Goal: Task Accomplishment & Management: Complete application form

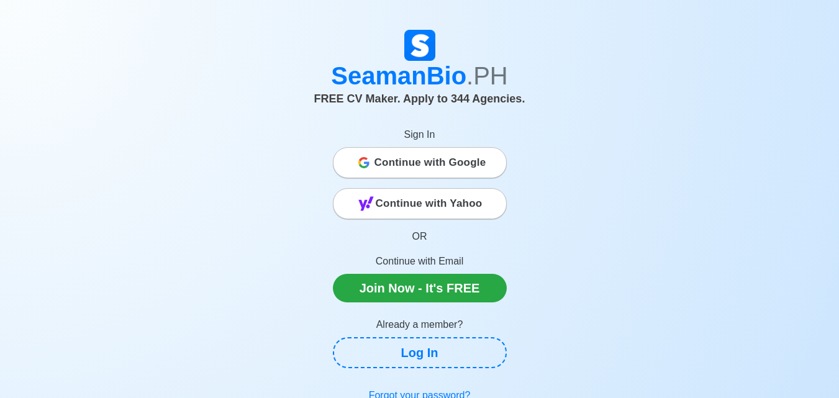
click at [422, 165] on span "Continue with Google" at bounding box center [430, 162] width 112 height 25
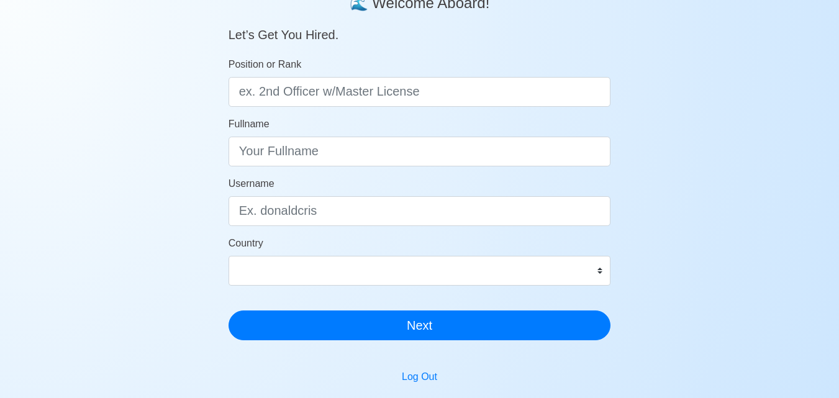
scroll to position [20, 0]
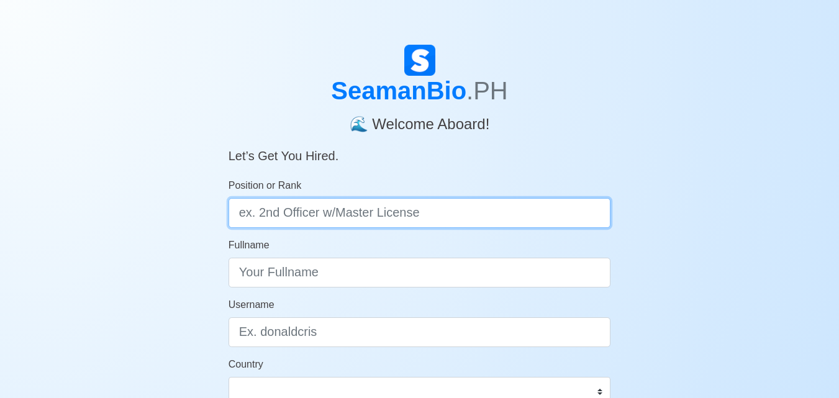
click at [340, 212] on input "Position or Rank" at bounding box center [420, 213] width 383 height 30
type input "d"
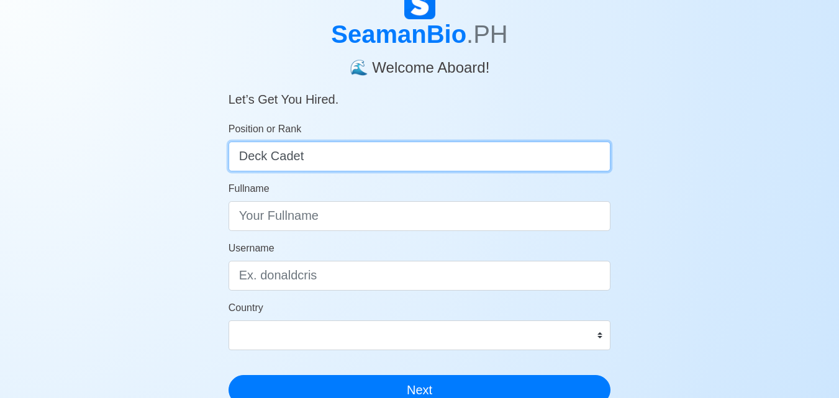
scroll to position [124, 0]
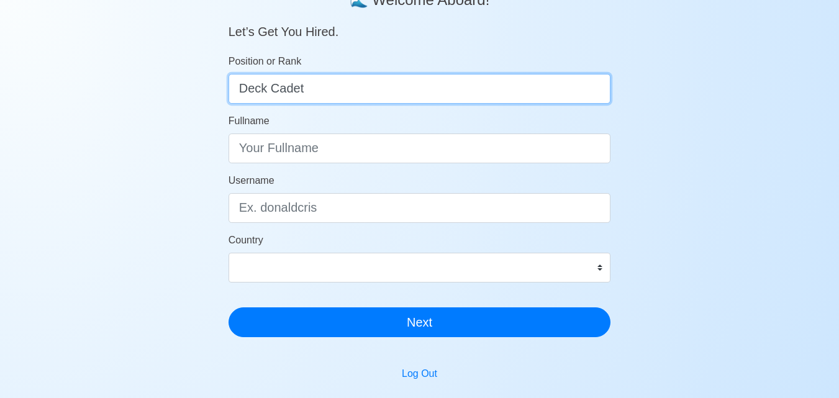
type input "Deck Cadet"
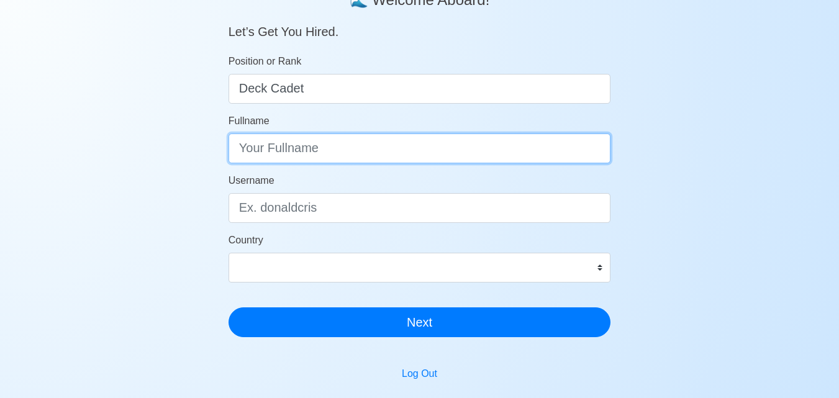
click at [368, 156] on input "Fullname" at bounding box center [420, 149] width 383 height 30
type input "Lilibeth Ignacio Aguilar"
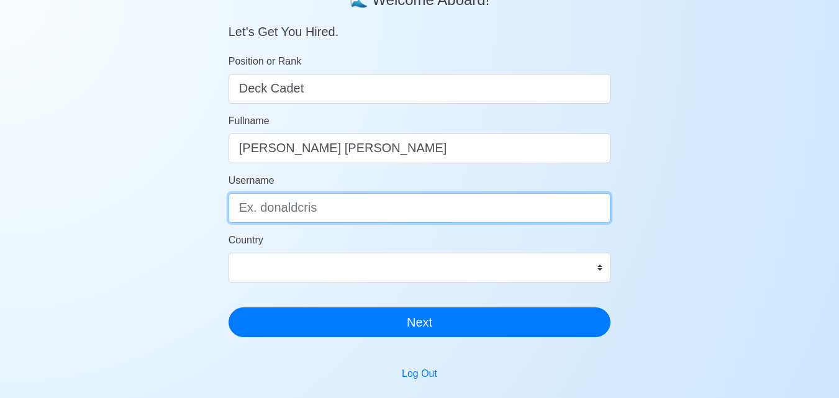
click at [354, 205] on input "Username" at bounding box center [420, 208] width 383 height 30
type input "lilibethy"
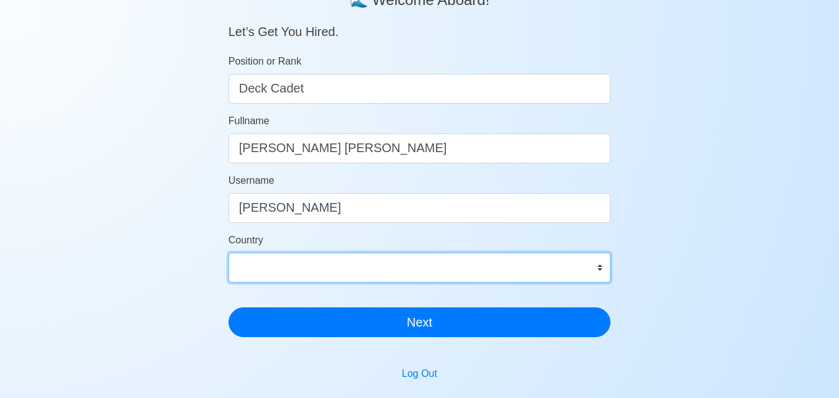
click at [383, 270] on select "Afghanistan Åland Islands Albania Algeria American Samoa Andorra Angola Anguill…" at bounding box center [420, 268] width 383 height 30
select select "PH"
click at [229, 253] on select "Afghanistan Åland Islands Albania Algeria American Samoa Andorra Angola Anguill…" at bounding box center [420, 268] width 383 height 30
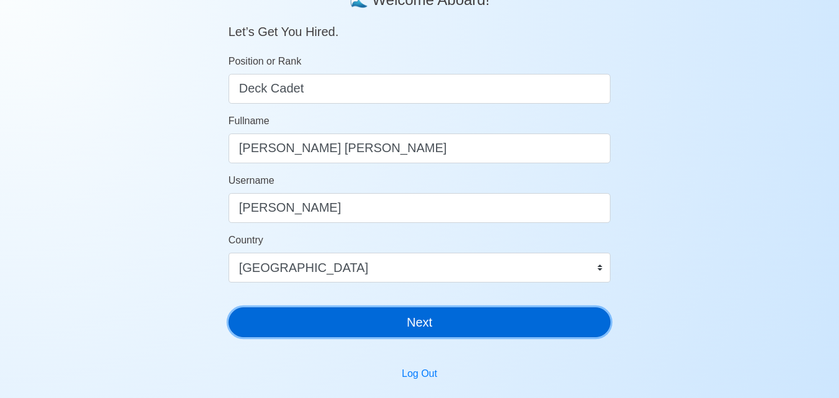
click at [435, 318] on button "Next" at bounding box center [420, 322] width 383 height 30
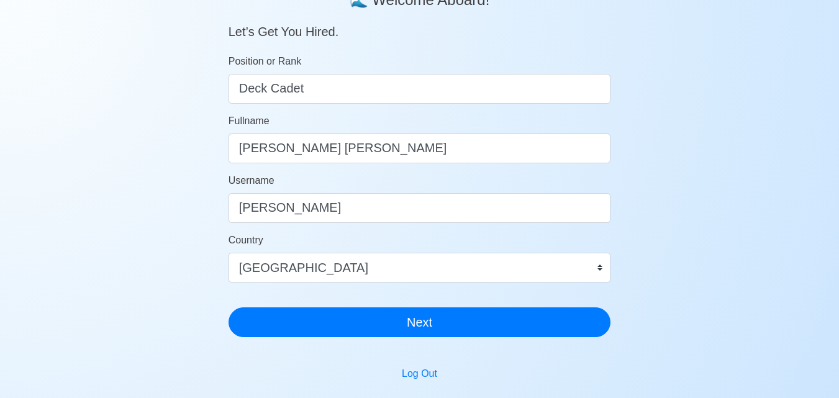
scroll to position [15, 0]
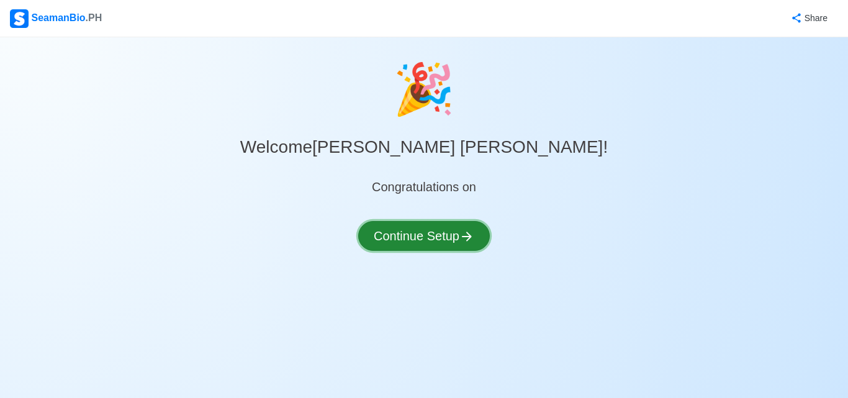
click at [461, 240] on button "Continue Setup" at bounding box center [424, 236] width 132 height 30
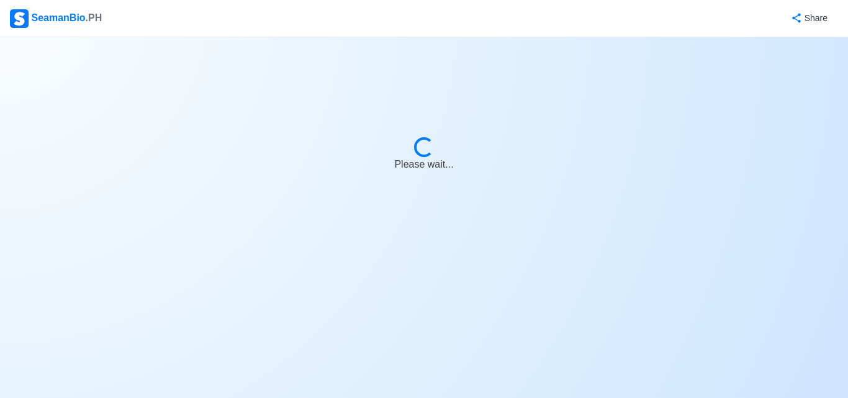
select select "Visible for Hiring"
select select "PH"
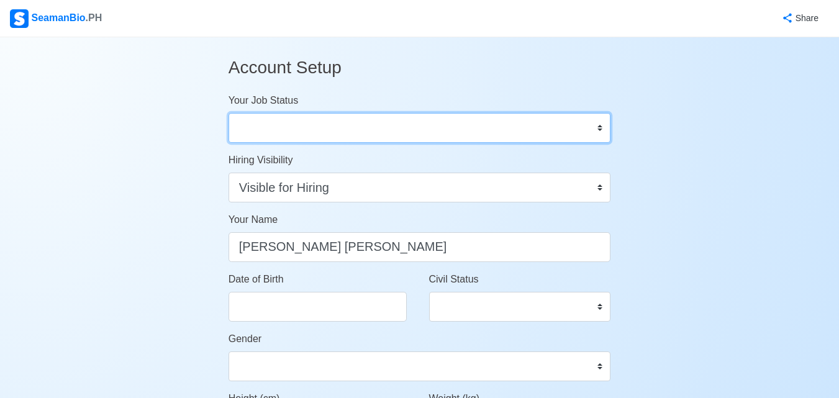
click at [446, 125] on select "Onboard Actively Looking for Job Not Looking for Job" at bounding box center [420, 128] width 383 height 30
click at [229, 113] on select "Onboard Actively Looking for Job Not Looking for Job" at bounding box center [420, 128] width 383 height 30
click at [439, 131] on select "Onboard Actively Looking for Job Not Looking for Job" at bounding box center [420, 128] width 383 height 30
select select "Actively Looking for Job"
click at [229, 113] on select "Onboard Actively Looking for Job Not Looking for Job" at bounding box center [420, 128] width 383 height 30
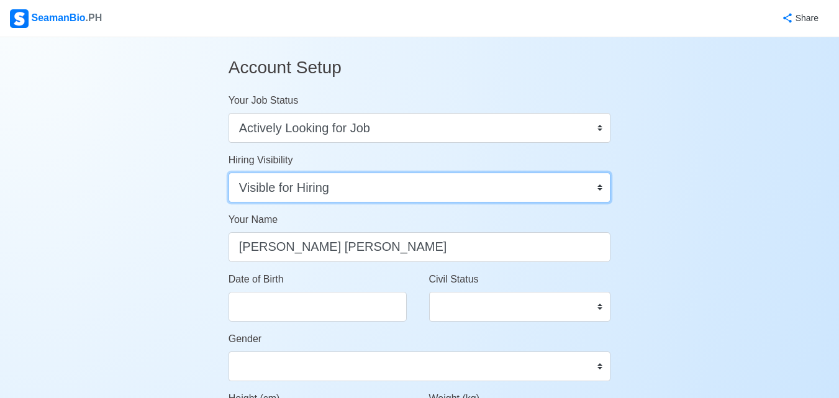
click at [424, 189] on select "Visible for Hiring Not Visible for Hiring" at bounding box center [420, 188] width 383 height 30
click at [421, 191] on select "Visible for Hiring Not Visible for Hiring" at bounding box center [420, 188] width 383 height 30
click at [419, 191] on select "Visible for Hiring Not Visible for Hiring" at bounding box center [420, 188] width 383 height 30
click at [229, 173] on select "Visible for Hiring Not Visible for Hiring" at bounding box center [420, 188] width 383 height 30
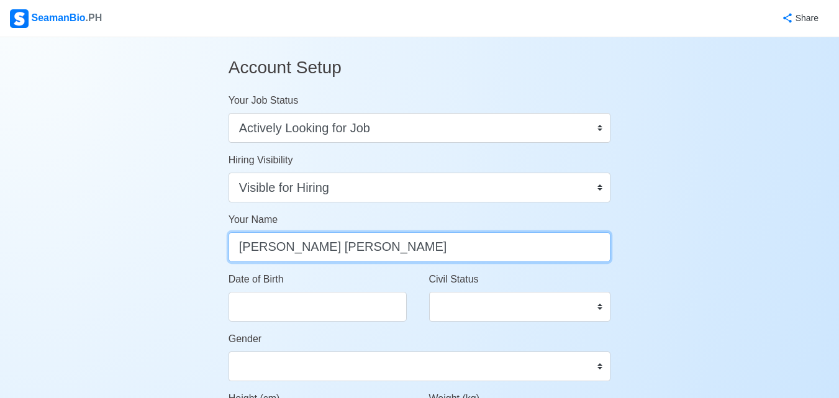
click at [410, 253] on input "Lilibeth Ignacio Aguilar" at bounding box center [420, 247] width 383 height 30
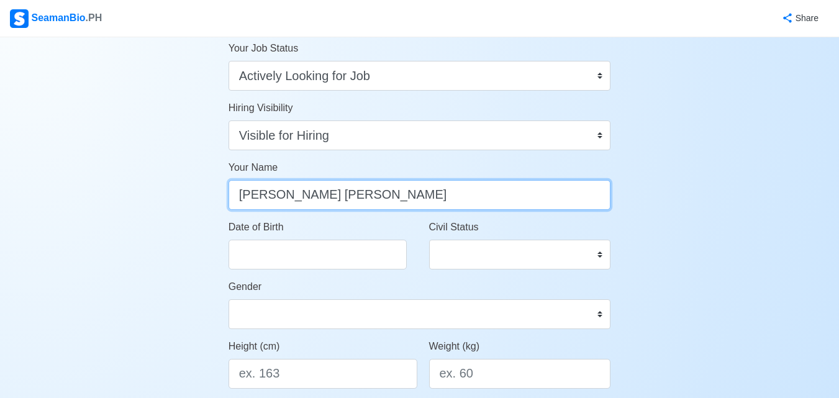
scroll to position [124, 0]
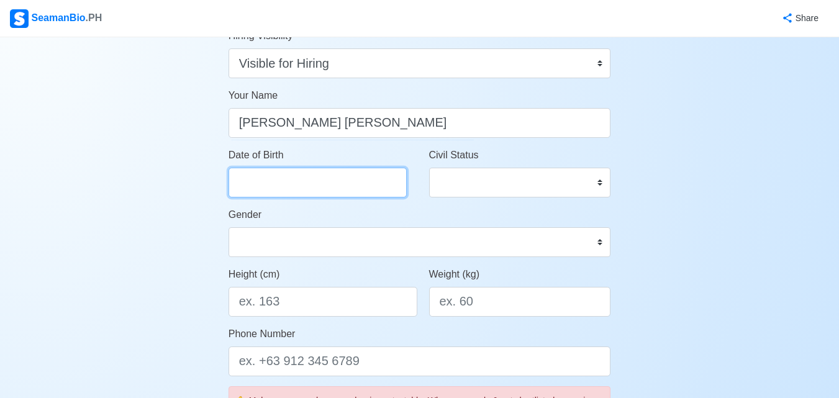
click at [364, 191] on input "Date of Birth" at bounding box center [318, 183] width 178 height 30
select select "****"
select select "*********"
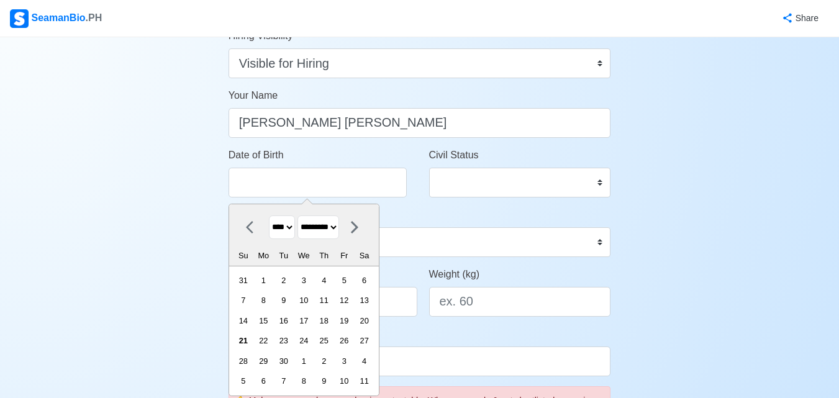
click at [289, 225] on select "**** **** **** **** **** **** **** **** **** **** **** **** **** **** **** ****…" at bounding box center [282, 227] width 26 height 24
select select "****"
click at [269, 215] on select "**** **** **** **** **** **** **** **** **** **** **** **** **** **** **** ****…" at bounding box center [282, 227] width 26 height 24
click at [339, 230] on select "******* ******** ***** ***** *** **** **** ****** ********* ******* ******** **…" at bounding box center [318, 227] width 42 height 24
select select "****"
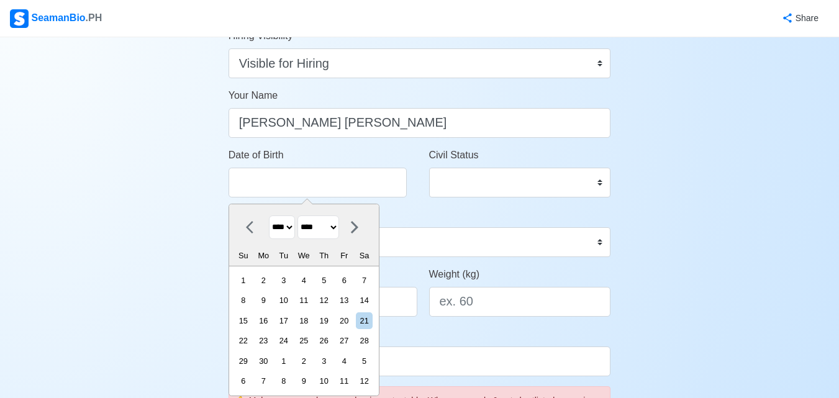
click at [302, 215] on select "******* ******** ***** ***** *** **** **** ****** ********* ******* ******** **…" at bounding box center [318, 227] width 42 height 24
click at [373, 305] on div "8" at bounding box center [364, 300] width 17 height 17
type input "06/08/2002"
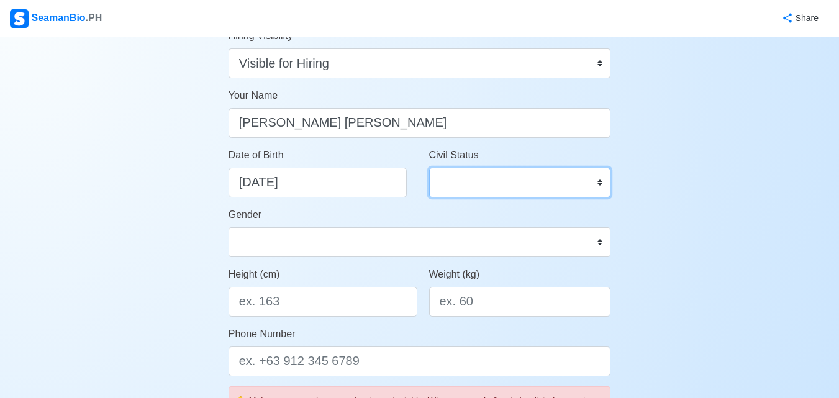
drag, startPoint x: 432, startPoint y: 186, endPoint x: 439, endPoint y: 184, distance: 7.6
click at [432, 186] on select "Single Married Widowed Separated" at bounding box center [520, 183] width 182 height 30
select select "Single"
click at [429, 168] on select "Single Married Widowed Separated" at bounding box center [520, 183] width 182 height 30
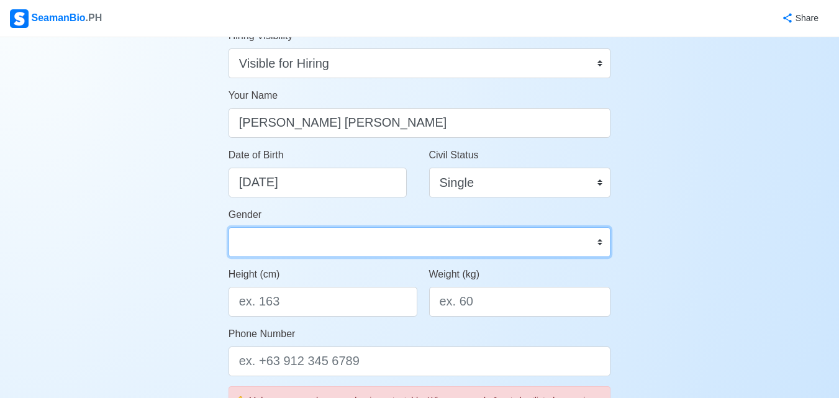
click at [317, 230] on select "Male Female" at bounding box center [420, 242] width 383 height 30
select select "[DEMOGRAPHIC_DATA]"
click at [229, 227] on select "Male Female" at bounding box center [420, 242] width 383 height 30
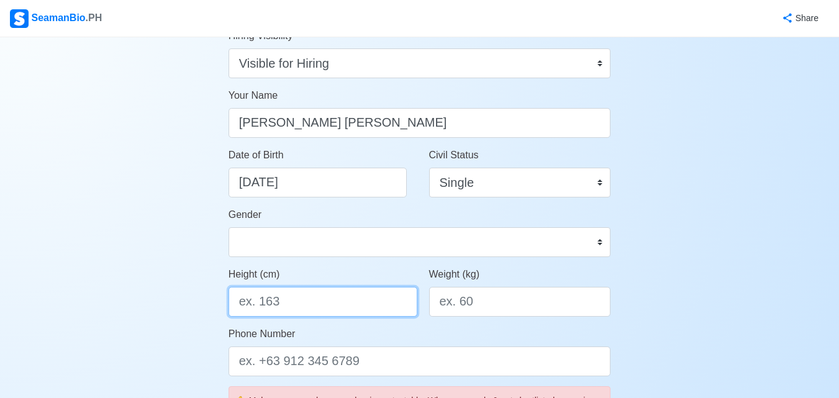
click at [328, 301] on input "Height (cm)" at bounding box center [323, 302] width 189 height 30
type input "153"
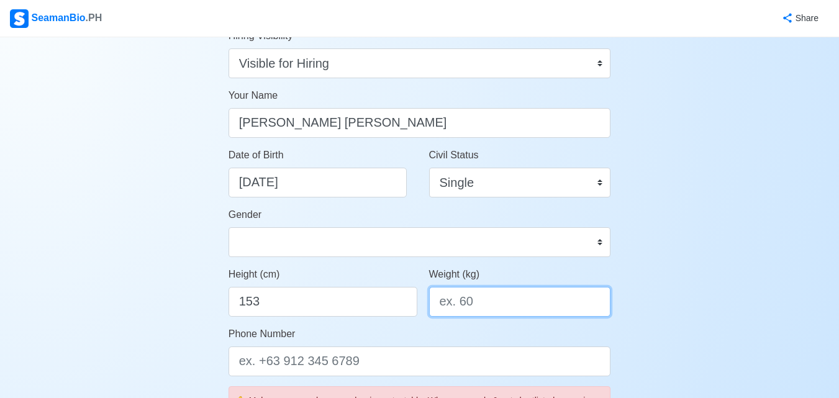
click at [547, 304] on input "Weight (kg)" at bounding box center [520, 302] width 182 height 30
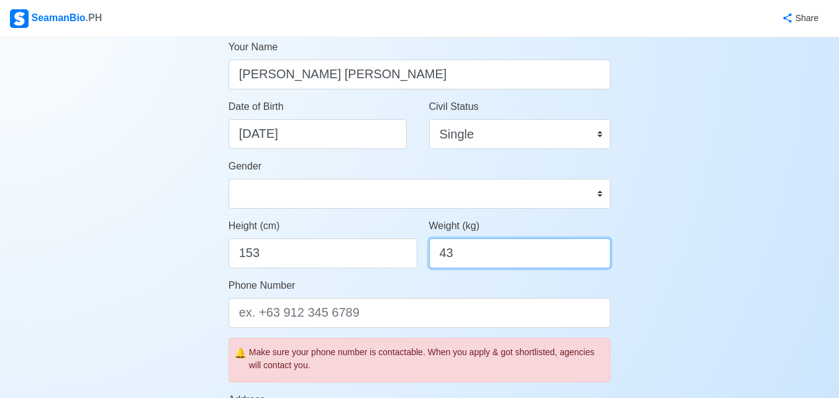
scroll to position [310, 0]
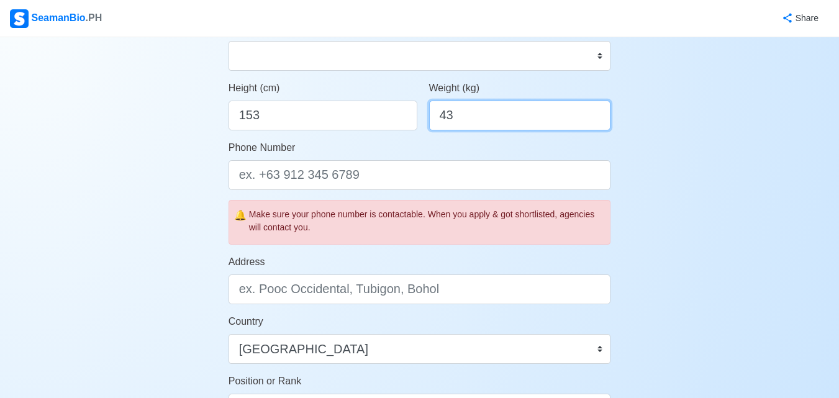
type input "43"
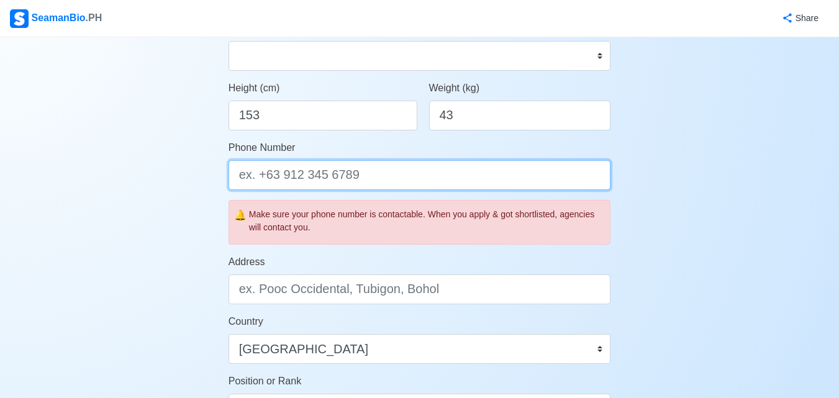
click at [424, 186] on input "Phone Number" at bounding box center [420, 175] width 383 height 30
type input "-"
type input "09943563883"
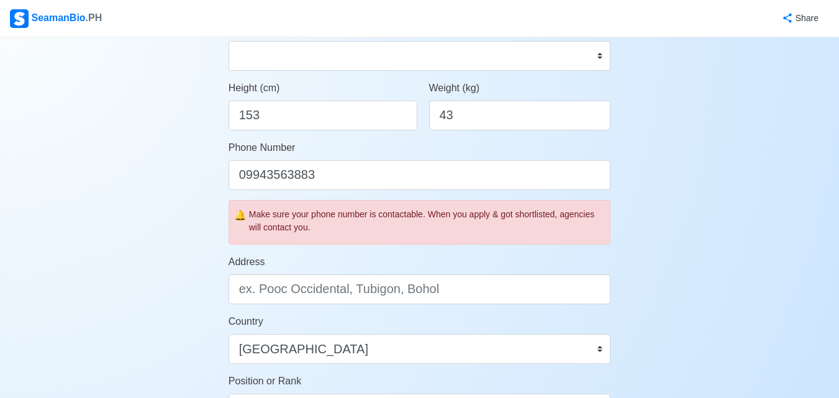
click at [144, 183] on div "Account Setup Your Job Status Onboard Actively Looking for Job Not Looking for …" at bounding box center [419, 271] width 839 height 1088
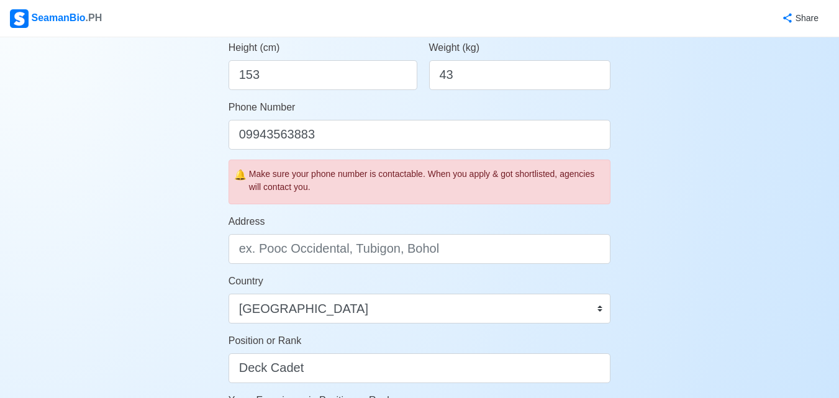
scroll to position [373, 0]
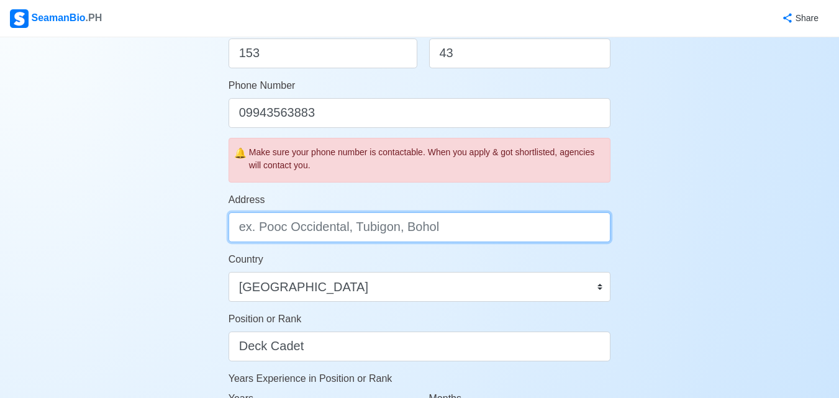
click at [455, 235] on input "Address" at bounding box center [420, 227] width 383 height 30
type input "s"
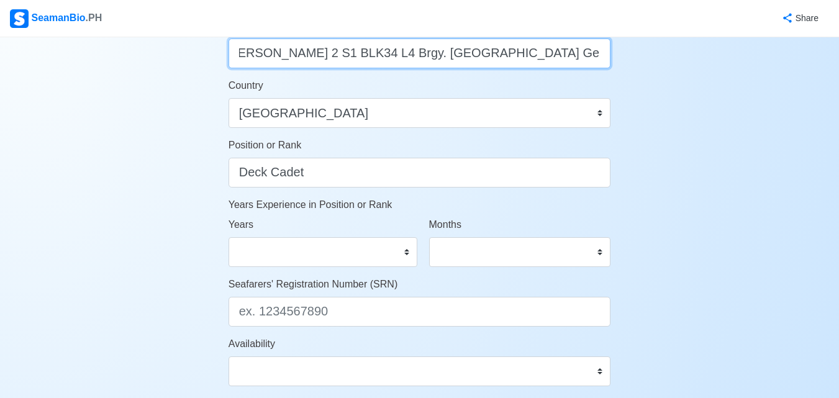
scroll to position [621, 0]
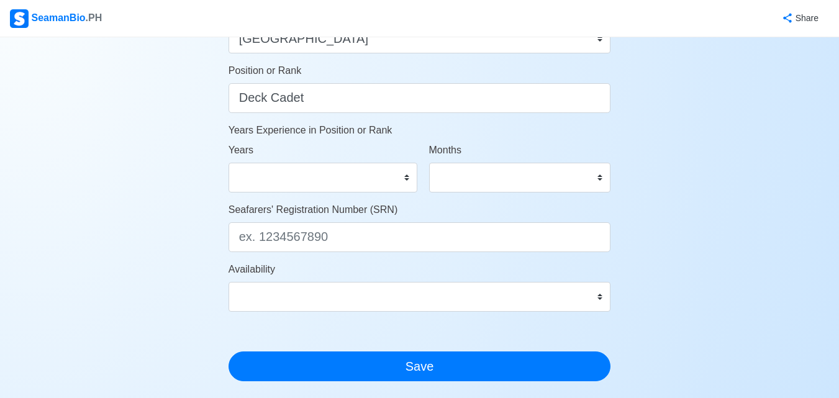
type input "Sunny Brooke 2 S1 BLK34 L4 Brgy. San Francisco General Trias Cavite"
click at [383, 176] on select "0 1 2 3 4 5 6 7 8 9 10 11 12 13 14 15 16 17 18 19 20 21 22 23 24 25 26 27 28 29…" at bounding box center [323, 178] width 189 height 30
select select "0"
click at [229, 163] on select "0 1 2 3 4 5 6 7 8 9 10 11 12 13 14 15 16 17 18 19 20 21 22 23 24 25 26 27 28 29…" at bounding box center [323, 178] width 189 height 30
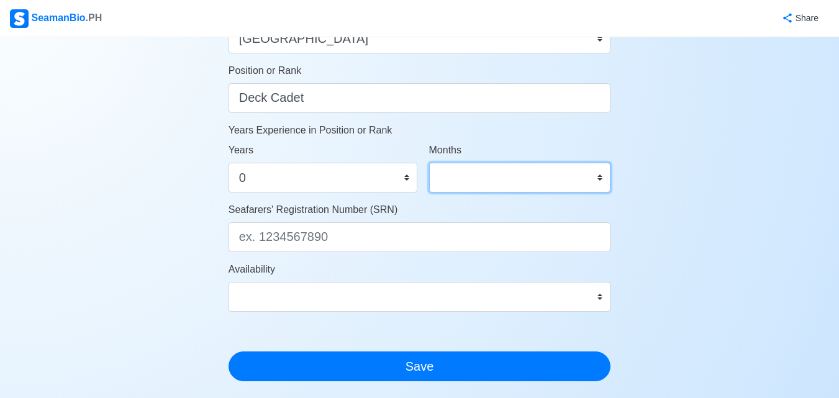
click at [542, 174] on select "0 1 2 3 4 5 6 7 8 9 10 11" at bounding box center [520, 178] width 182 height 30
select select "0"
click at [429, 163] on select "0 1 2 3 4 5 6 7 8 9 10 11" at bounding box center [520, 178] width 182 height 30
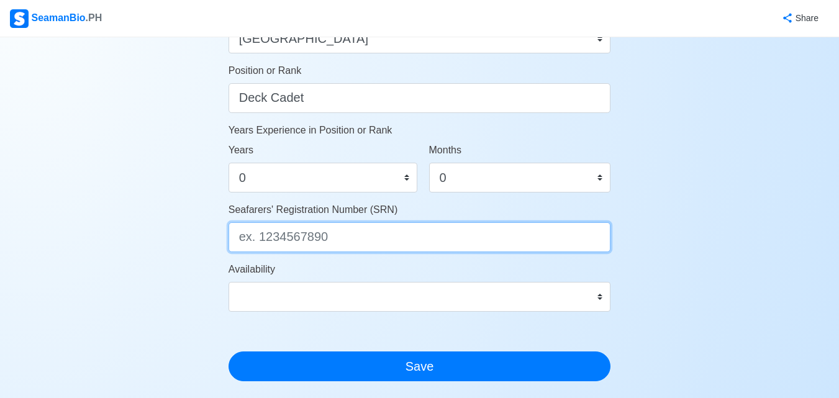
click at [417, 243] on input "Seafarers' Registration Number (SRN)" at bounding box center [420, 237] width 383 height 30
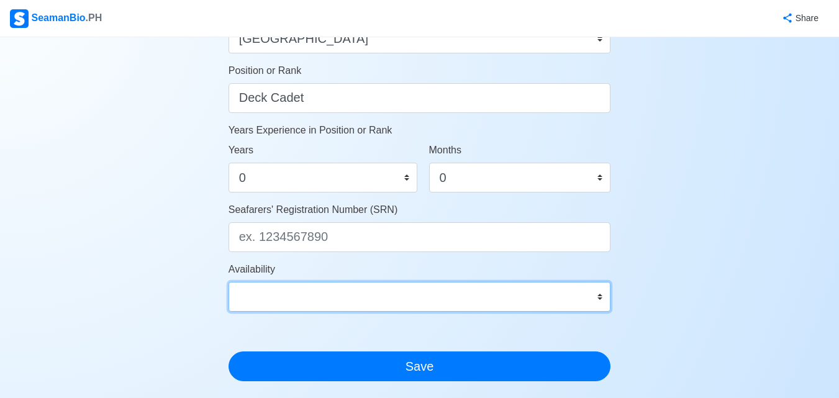
click at [333, 302] on select "Immediate Oct 2025 Nov 2025 Dec 2025 Jan 2026 Feb 2026 Mar 2026 Apr 2026 May 20…" at bounding box center [420, 297] width 383 height 30
select select "1764518400000"
click at [229, 282] on select "Immediate Oct 2025 Nov 2025 Dec 2025 Jan 2026 Feb 2026 Mar 2026 Apr 2026 May 20…" at bounding box center [420, 297] width 383 height 30
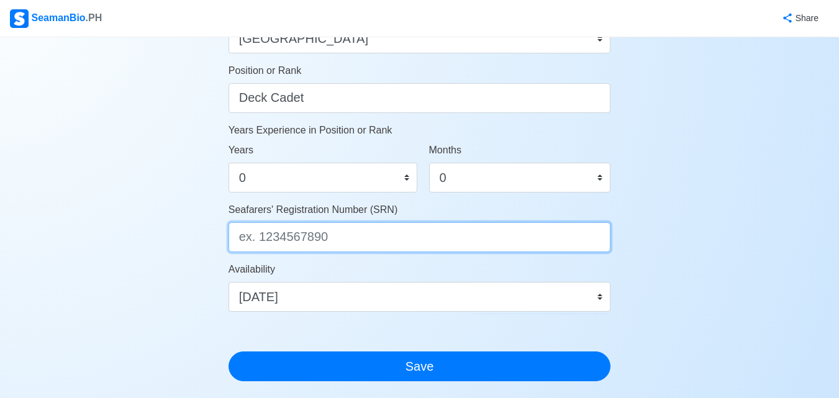
click at [360, 243] on input "Seafarers' Registration Number (SRN)" at bounding box center [420, 237] width 383 height 30
click at [250, 239] on input "0206080089" at bounding box center [420, 237] width 383 height 30
click at [265, 238] on input "0206080089" at bounding box center [420, 237] width 383 height 30
click at [278, 237] on input "0206080089" at bounding box center [420, 237] width 383 height 30
click at [296, 240] on input "0206080089" at bounding box center [420, 237] width 383 height 30
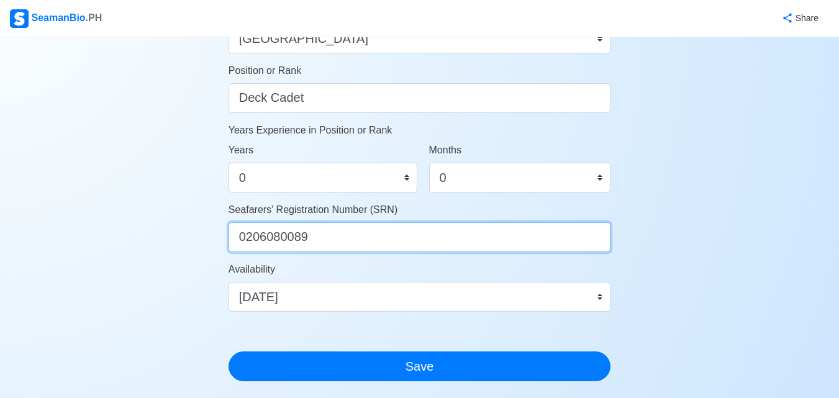
type input "0206080089"
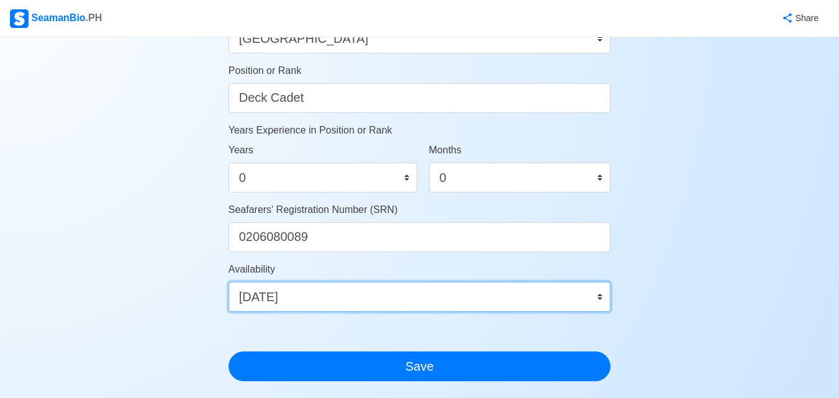
click at [369, 296] on select "Immediate Oct 2025 Nov 2025 Dec 2025 Jan 2026 Feb 2026 Mar 2026 Apr 2026 May 20…" at bounding box center [420, 297] width 383 height 30
click at [374, 304] on select "Immediate Oct 2025 Nov 2025 Dec 2025 Jan 2026 Feb 2026 Mar 2026 Apr 2026 May 20…" at bounding box center [420, 297] width 383 height 30
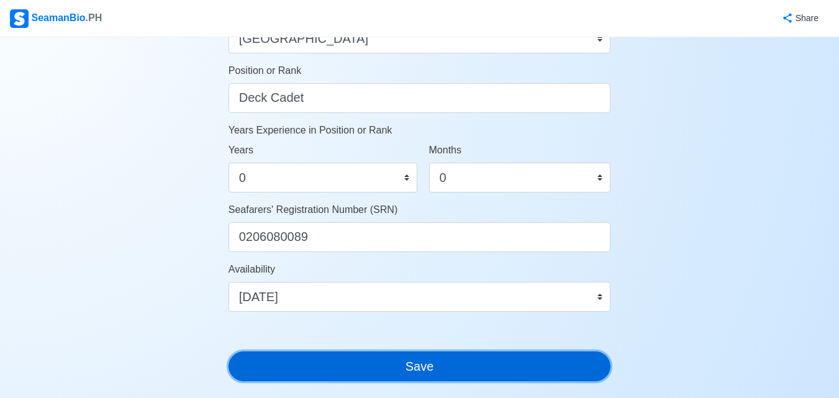
click at [432, 371] on button "Save" at bounding box center [420, 366] width 383 height 30
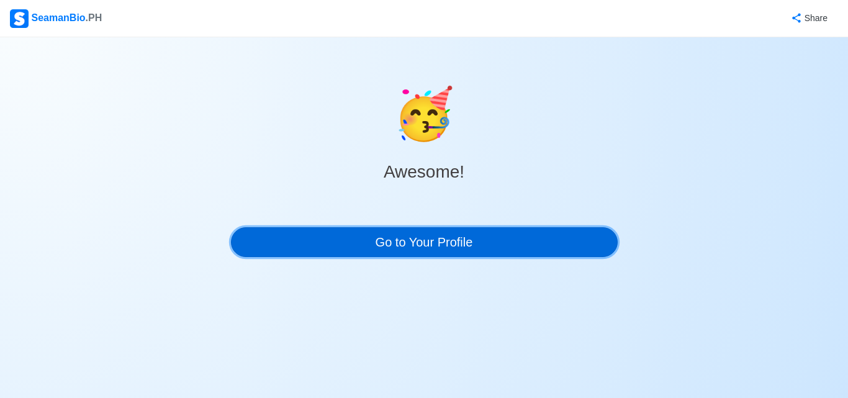
click at [486, 245] on link "Go to Your Profile" at bounding box center [424, 242] width 387 height 30
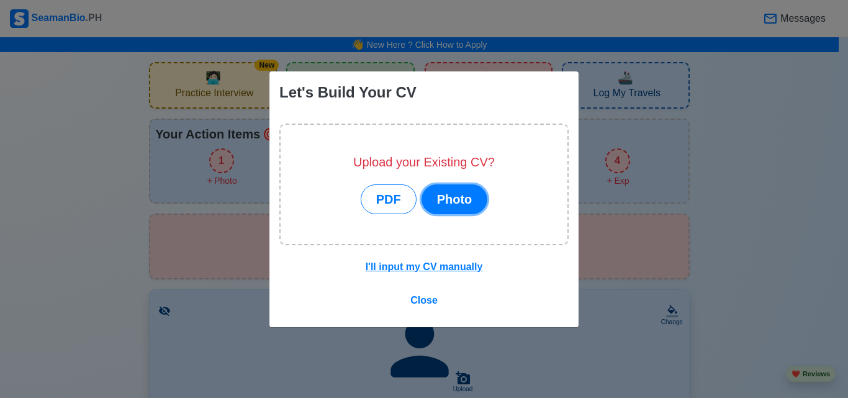
click at [448, 197] on button "Photo" at bounding box center [455, 199] width 66 height 30
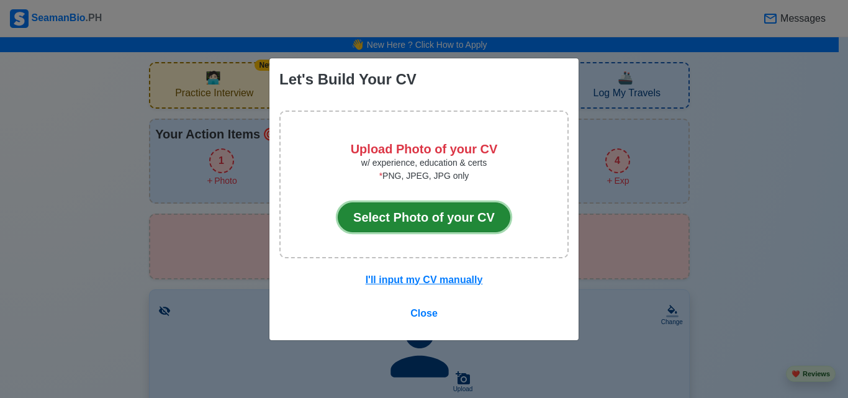
click at [457, 222] on button "Select Photo of your CV" at bounding box center [424, 217] width 173 height 30
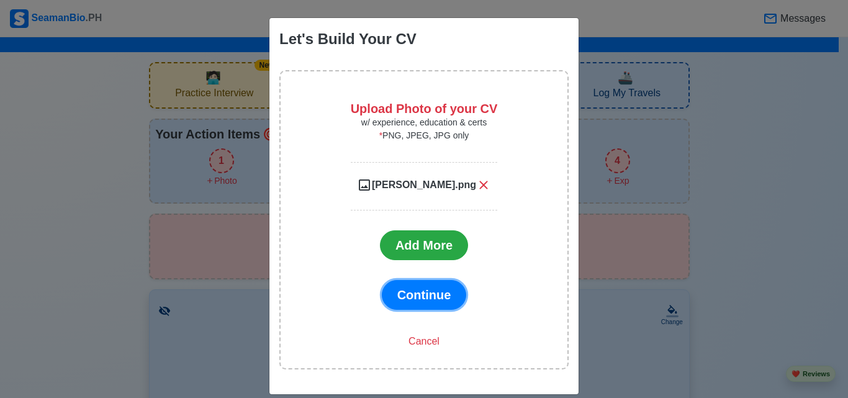
click at [430, 291] on span "Continue" at bounding box center [424, 295] width 54 height 14
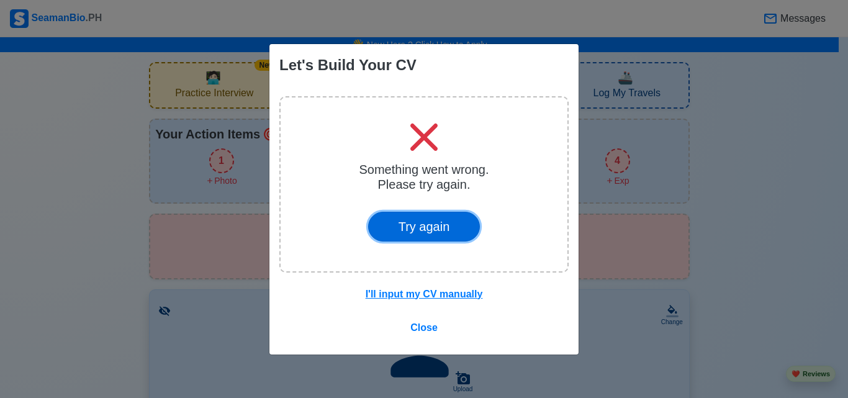
click at [450, 220] on button "Try again" at bounding box center [424, 227] width 112 height 30
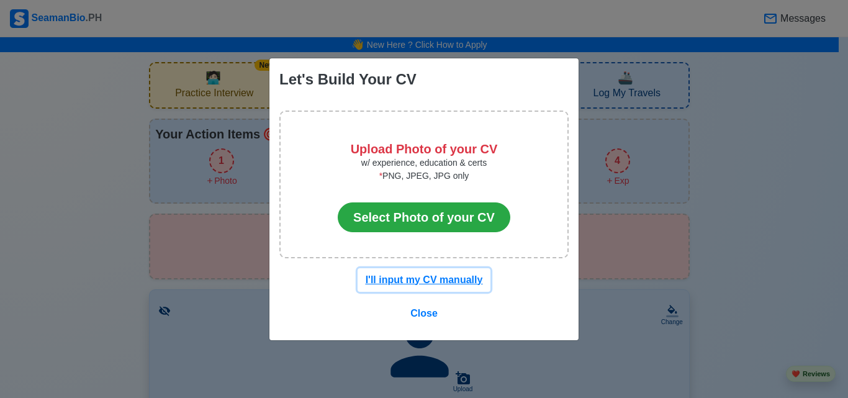
click at [462, 276] on u "I'll input my CV manually" at bounding box center [424, 279] width 117 height 11
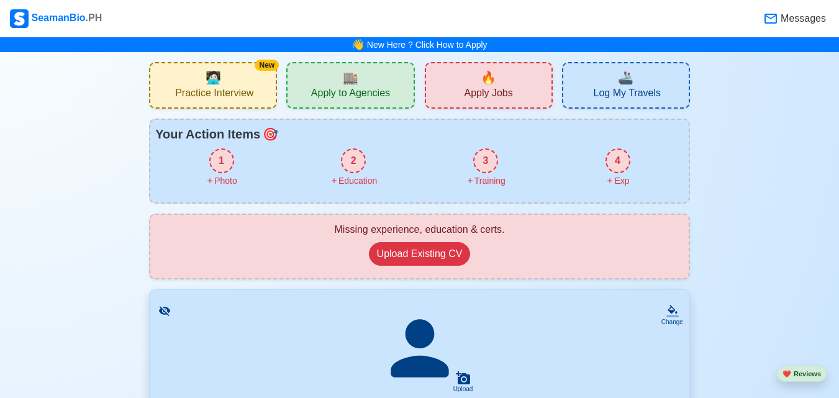
click at [221, 160] on div "1" at bounding box center [221, 160] width 25 height 25
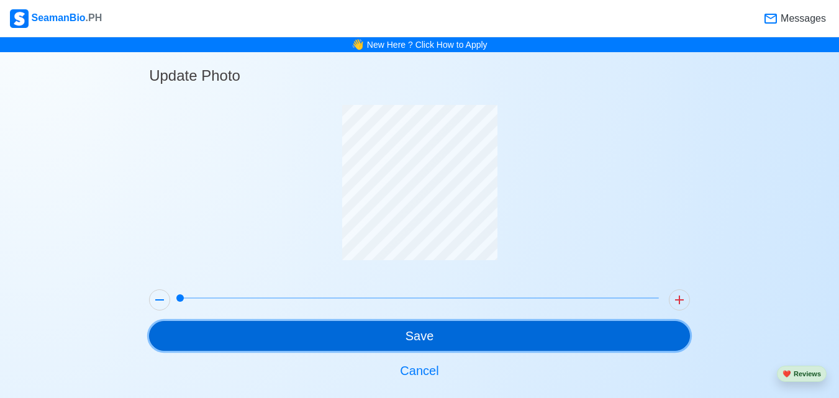
click at [509, 338] on button "Save" at bounding box center [419, 336] width 541 height 30
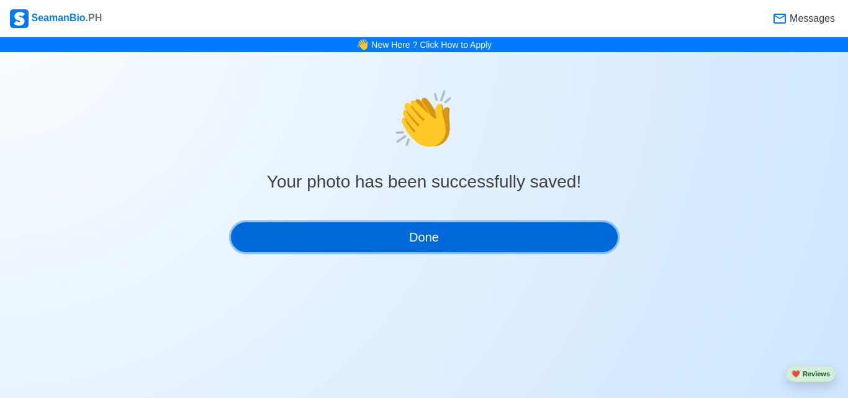
click at [491, 242] on button "Done" at bounding box center [424, 237] width 387 height 30
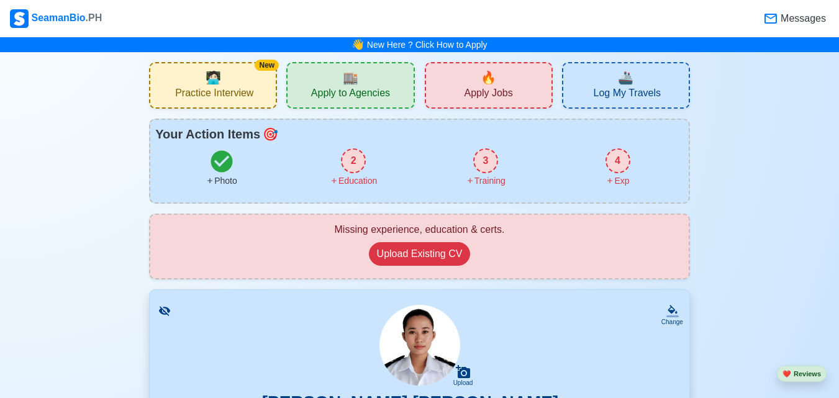
click at [356, 173] on div "2 Education" at bounding box center [354, 167] width 132 height 39
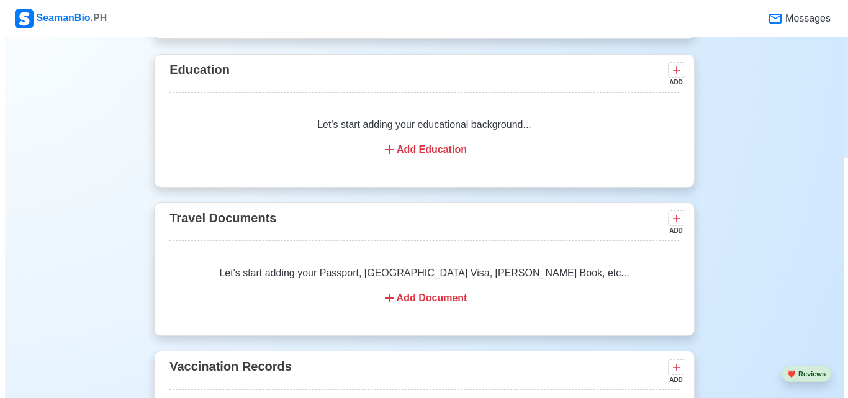
scroll to position [919, 0]
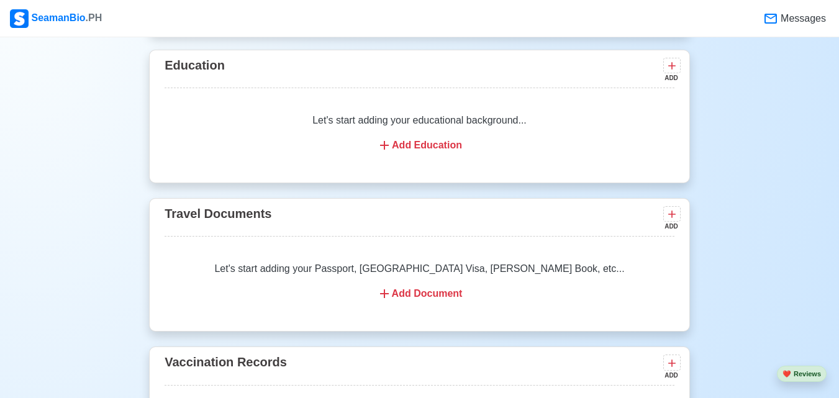
click at [422, 152] on div "Add Education" at bounding box center [419, 145] width 480 height 15
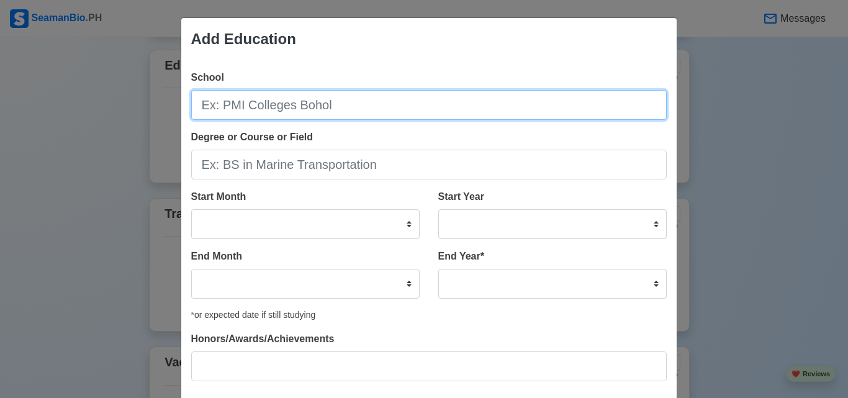
click at [371, 110] on input "School" at bounding box center [429, 105] width 476 height 30
type input "PNTC COLLEGES"
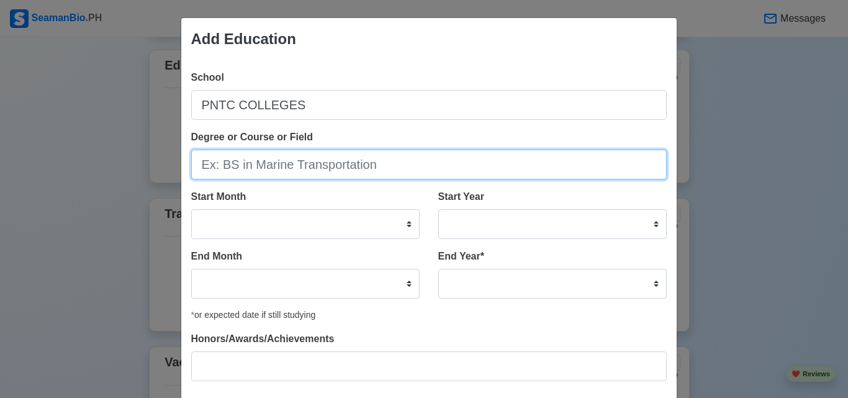
click at [363, 155] on input "Degree or Course or Field" at bounding box center [429, 165] width 476 height 30
type input "Bachelor of Science in Marine Transportation"
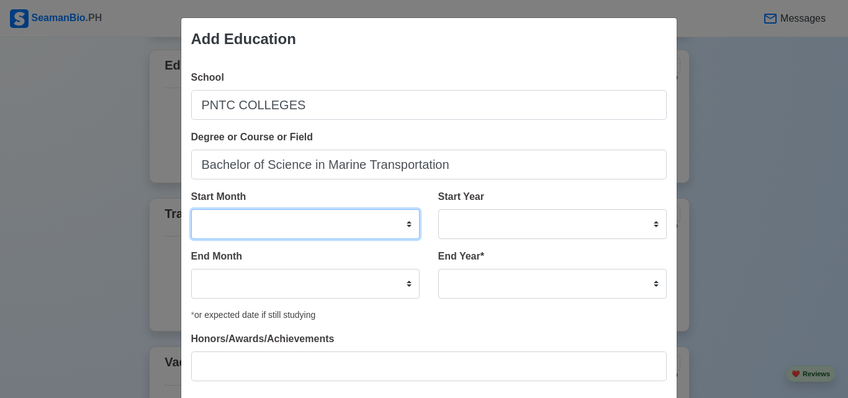
click at [384, 227] on select "January February March April May June July August September October November De…" at bounding box center [305, 224] width 229 height 30
select select "October"
click at [191, 209] on select "January February March April May June July August September October November De…" at bounding box center [305, 224] width 229 height 30
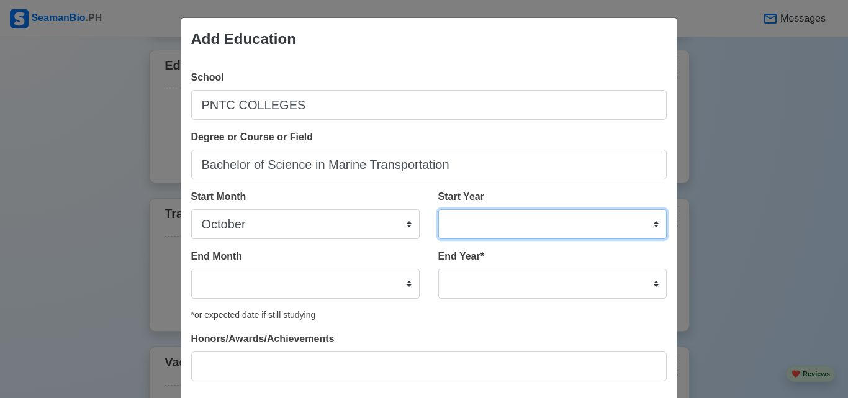
click at [490, 222] on select "2025 2024 2023 2022 2021 2020 2019 2018 2017 2016 2015 2014 2013 2012 2011 2010…" at bounding box center [552, 224] width 229 height 30
select select "2022"
click at [438, 209] on select "2025 2024 2023 2022 2021 2020 2019 2018 2017 2016 2015 2014 2013 2012 2011 2010…" at bounding box center [552, 224] width 229 height 30
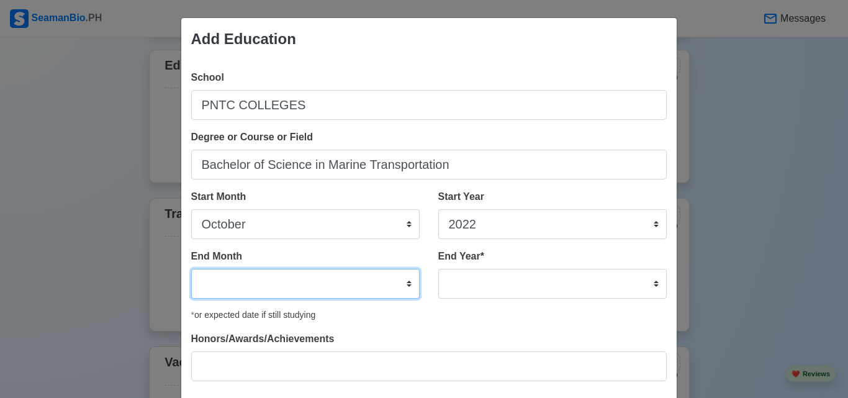
click at [310, 277] on select "January February March April May June July August September October November De…" at bounding box center [305, 284] width 229 height 30
click at [314, 283] on select "January February March April May June July August September October November De…" at bounding box center [305, 284] width 229 height 30
click at [315, 284] on select "January February March April May June July August September October November De…" at bounding box center [305, 284] width 229 height 30
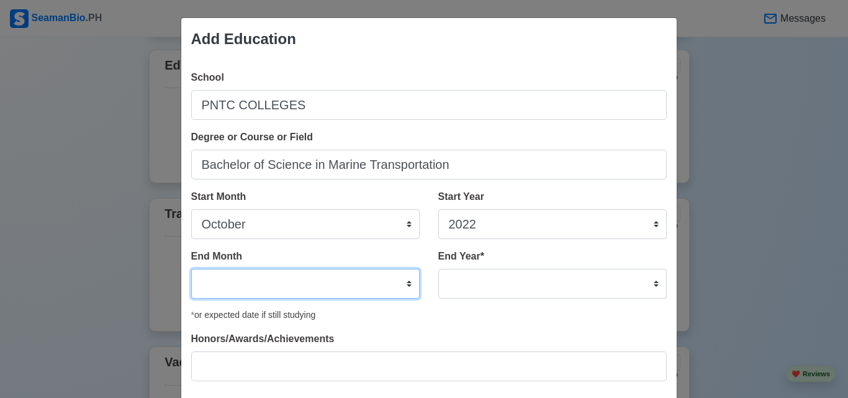
select select "September"
click at [191, 269] on select "January February March April May June July August September October November De…" at bounding box center [305, 284] width 229 height 30
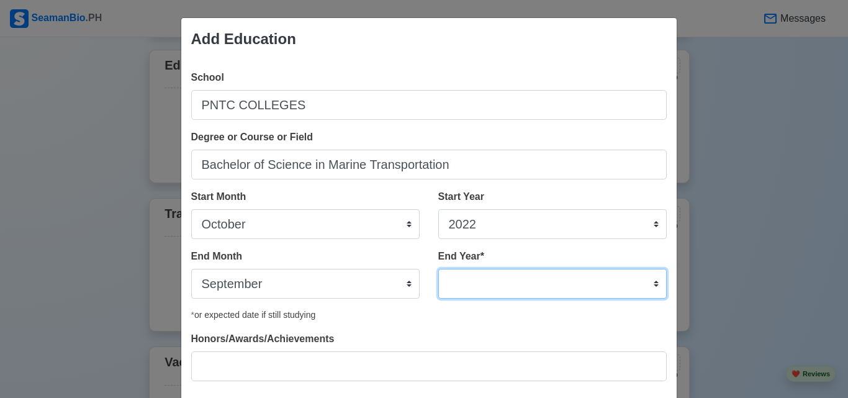
click at [499, 287] on select "2035 2034 2033 2032 2031 2030 2029 2028 2027 2026 2025 2024 2023 2022 2021 2020…" at bounding box center [552, 284] width 229 height 30
click at [519, 278] on select "2035 2034 2033 2032 2031 2030 2029 2028 2027 2026 2025 2024 2023 2022 2021 2020…" at bounding box center [552, 284] width 229 height 30
select select "2025"
click at [438, 269] on select "2035 2034 2033 2032 2031 2030 2029 2028 2027 2026 2025 2024 2023 2022 2021 2020…" at bounding box center [552, 284] width 229 height 30
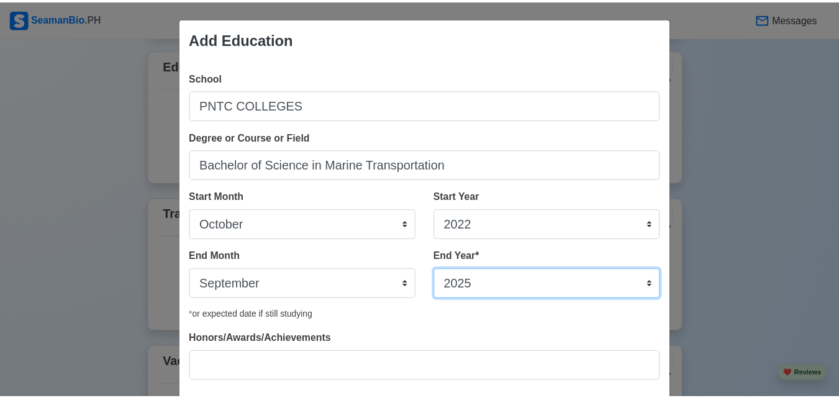
scroll to position [75, 0]
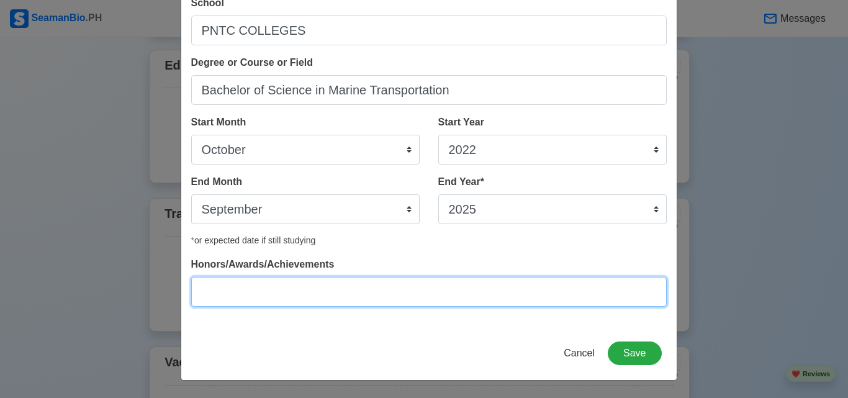
click at [400, 289] on input "Honors/Awards/Achievements" at bounding box center [429, 292] width 476 height 30
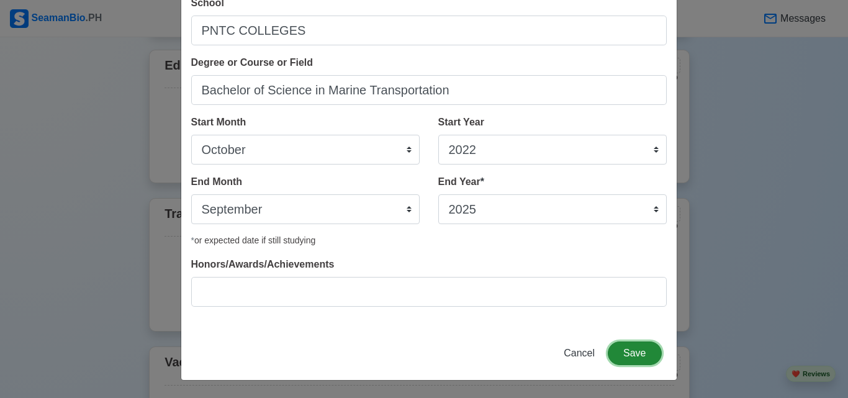
click at [636, 356] on button "Save" at bounding box center [634, 354] width 53 height 24
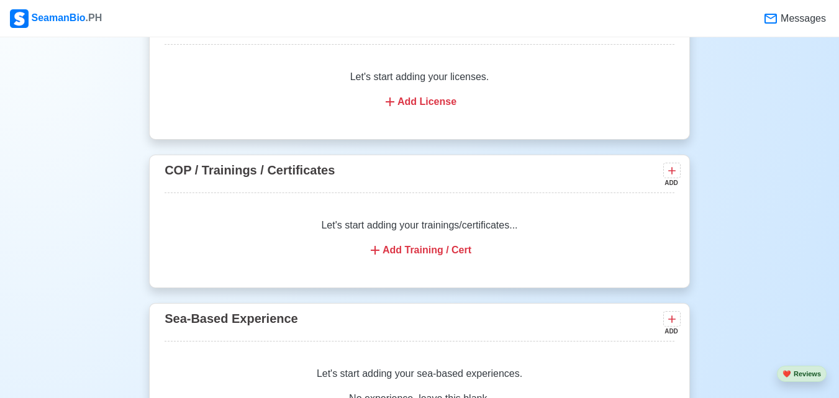
scroll to position [1416, 0]
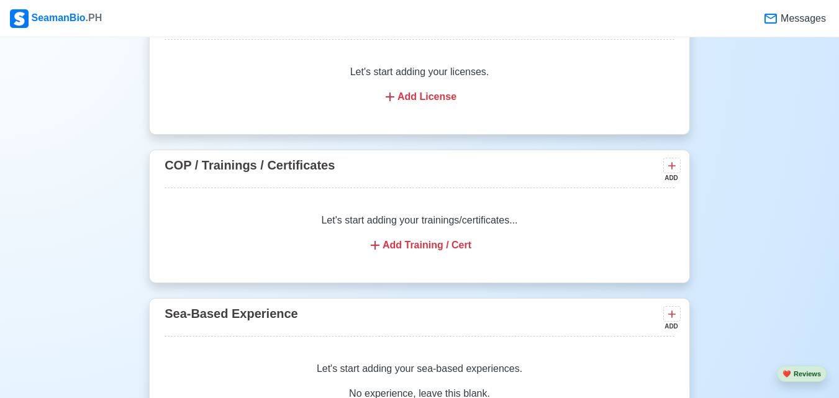
click at [460, 253] on div "Add Training / Cert" at bounding box center [419, 245] width 480 height 15
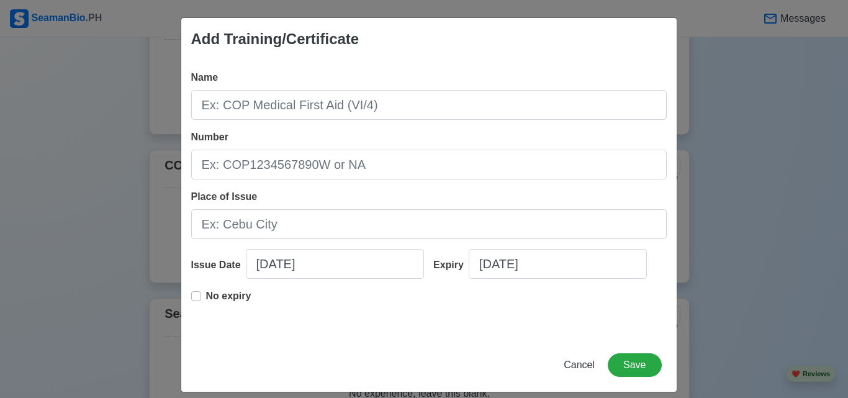
click at [699, 160] on div "Add Training/Certificate Name Number Place of Issue Issue Date 09/21/2025 Expir…" at bounding box center [424, 199] width 848 height 398
click at [587, 364] on span "Cancel" at bounding box center [579, 365] width 31 height 11
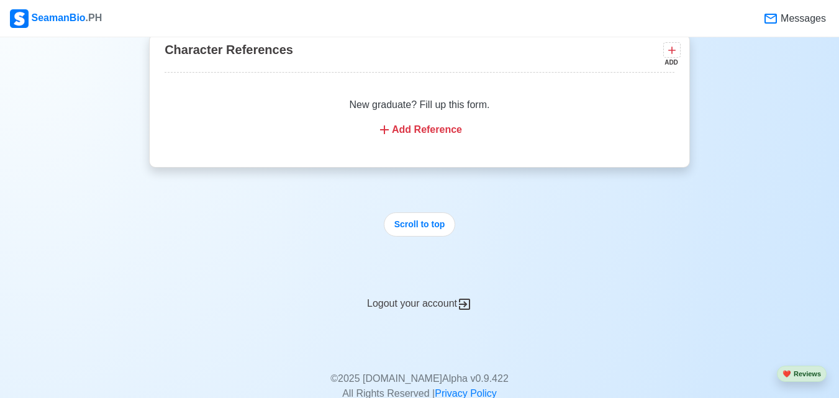
scroll to position [2109, 0]
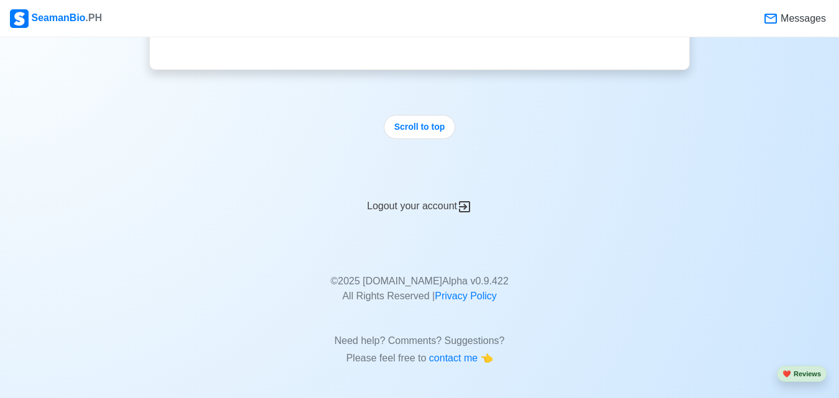
click at [430, 127] on button "Scroll to top" at bounding box center [420, 127] width 72 height 24
click at [441, 202] on div "Logout your account" at bounding box center [419, 199] width 541 height 30
